Goal: Task Accomplishment & Management: Manage account settings

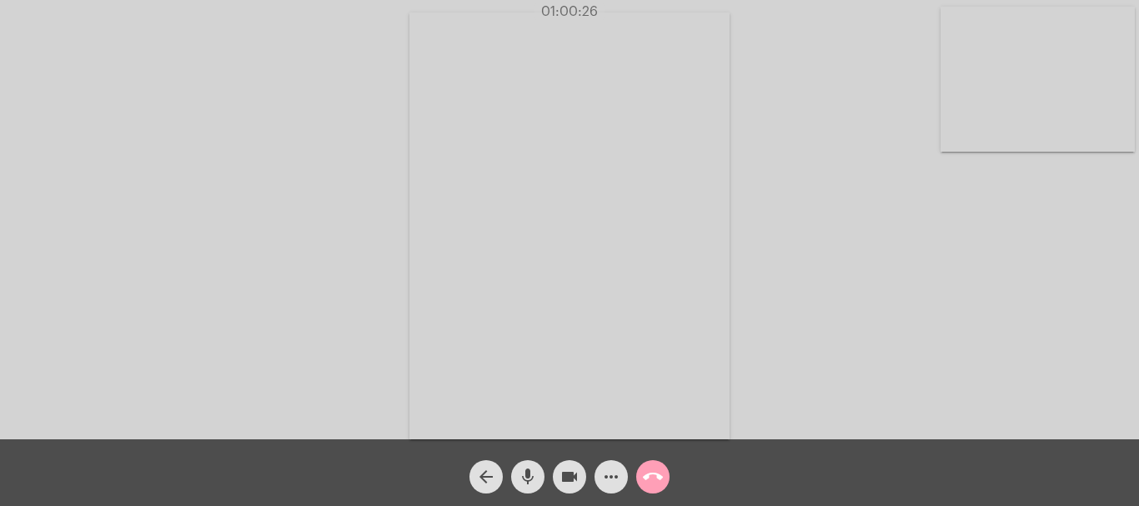
click at [655, 476] on mat-icon "call_end" at bounding box center [653, 477] width 20 height 20
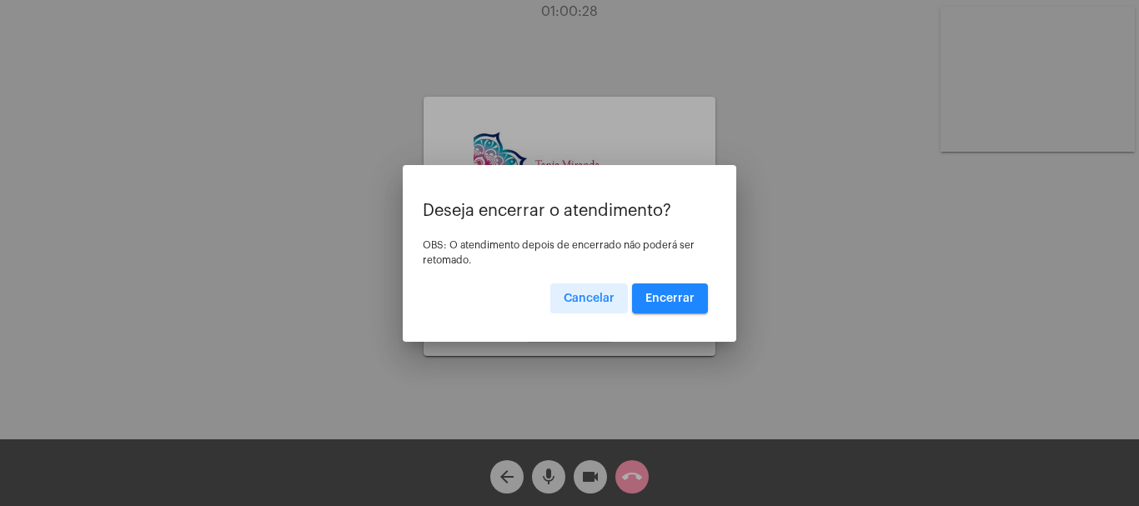
click at [669, 301] on span "Encerrar" at bounding box center [669, 299] width 49 height 12
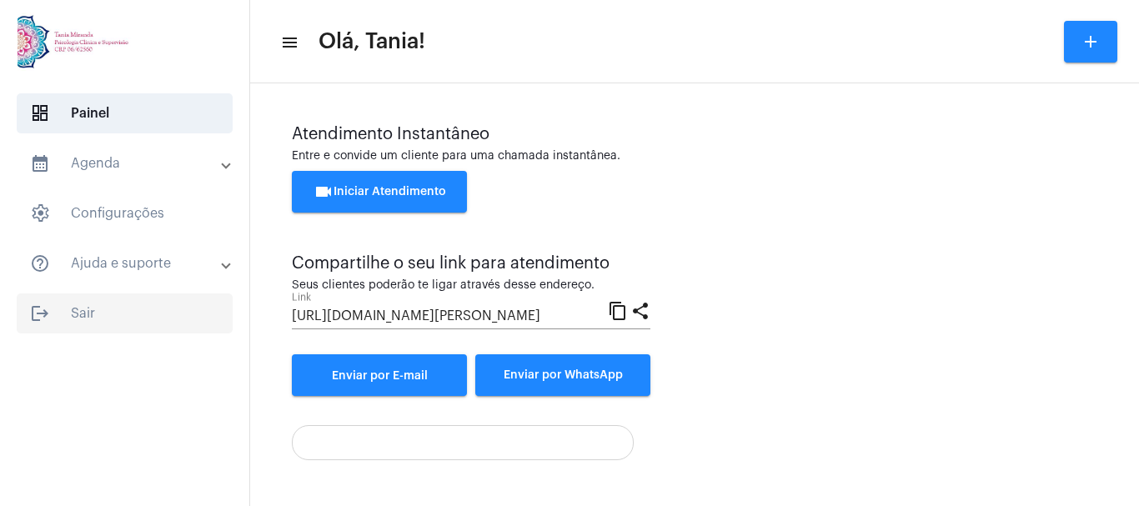
click at [83, 313] on span "logout Sair" at bounding box center [125, 314] width 216 height 40
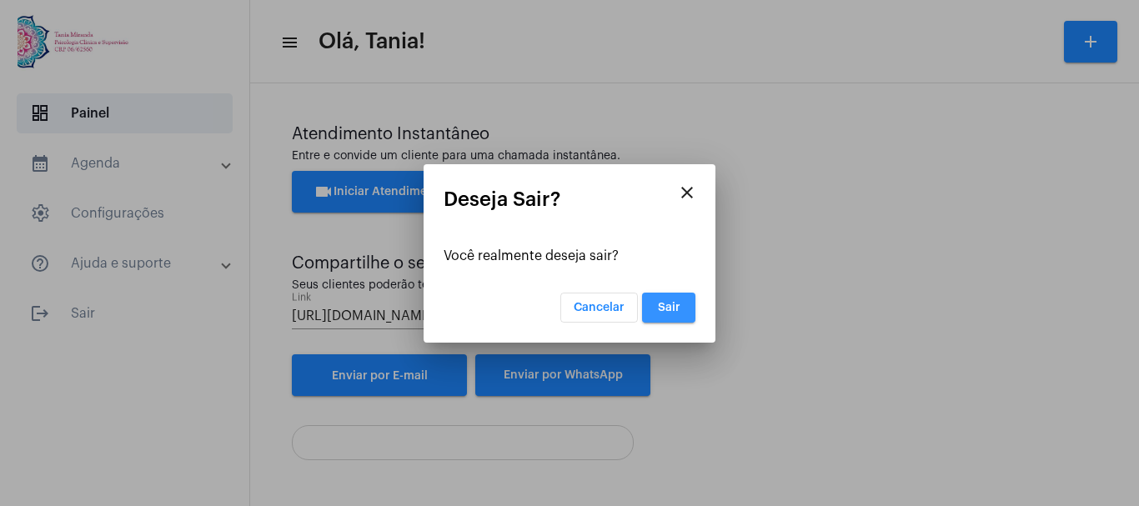
click at [672, 310] on span "Sair" at bounding box center [669, 308] width 23 height 12
